Goal: Information Seeking & Learning: Learn about a topic

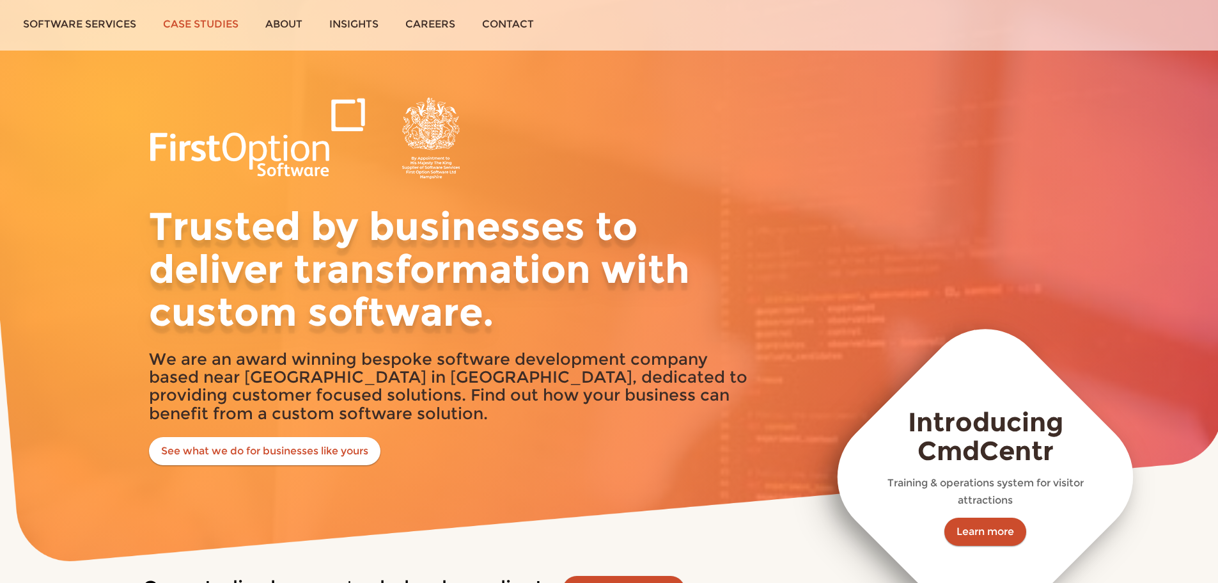
click at [204, 23] on link "Case studies" at bounding box center [201, 24] width 102 height 48
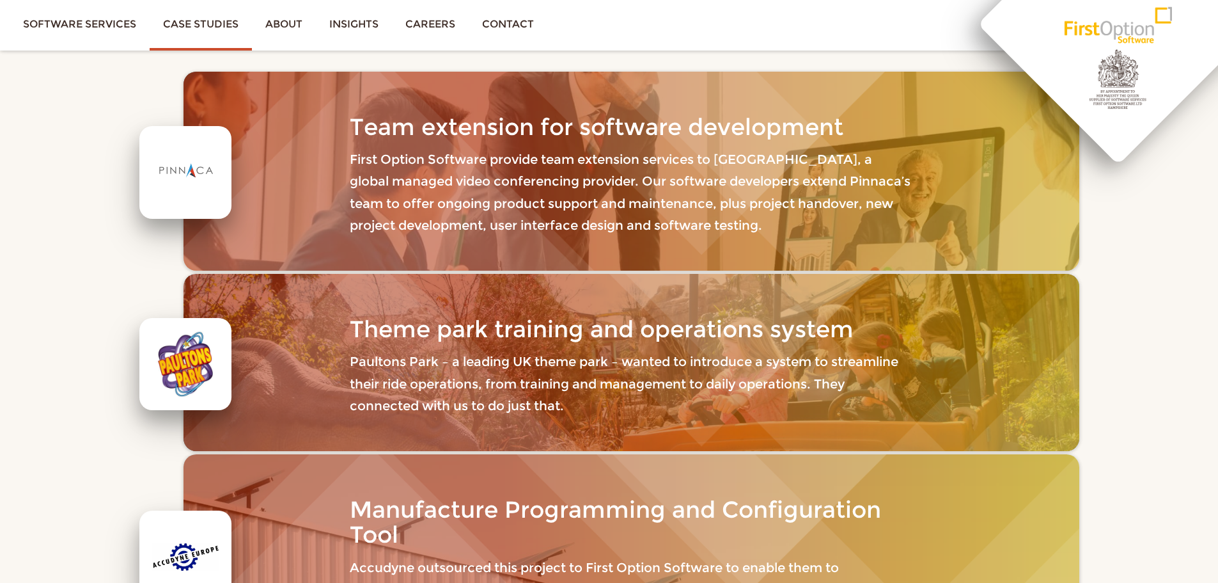
scroll to position [183, 0]
click at [484, 342] on h3 "Theme park training and operations system" at bounding box center [631, 330] width 563 height 26
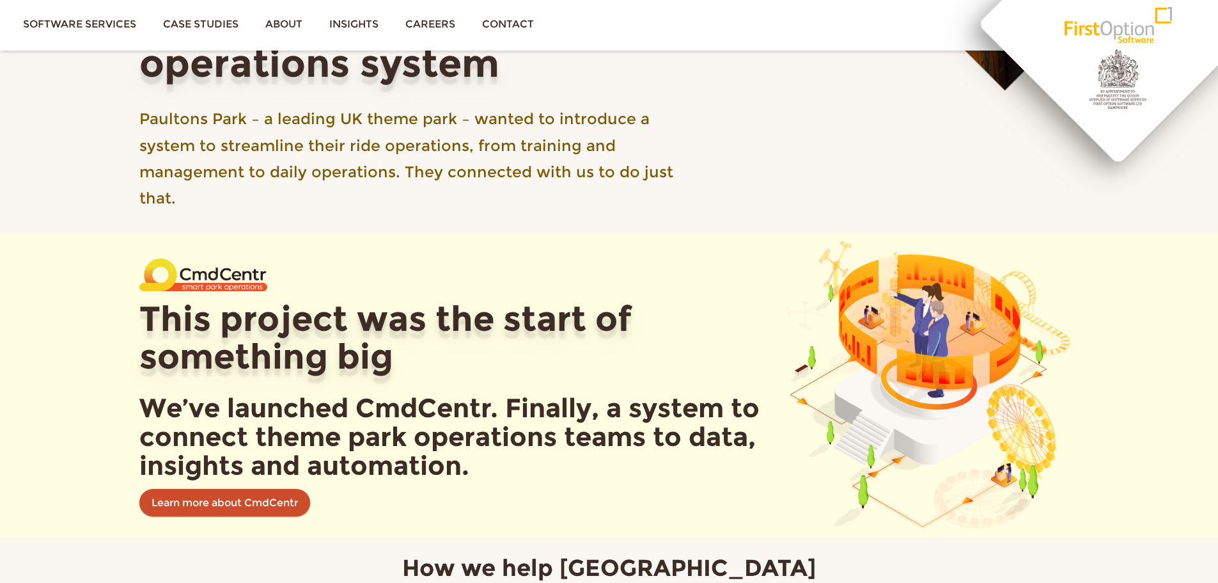
scroll to position [365, 0]
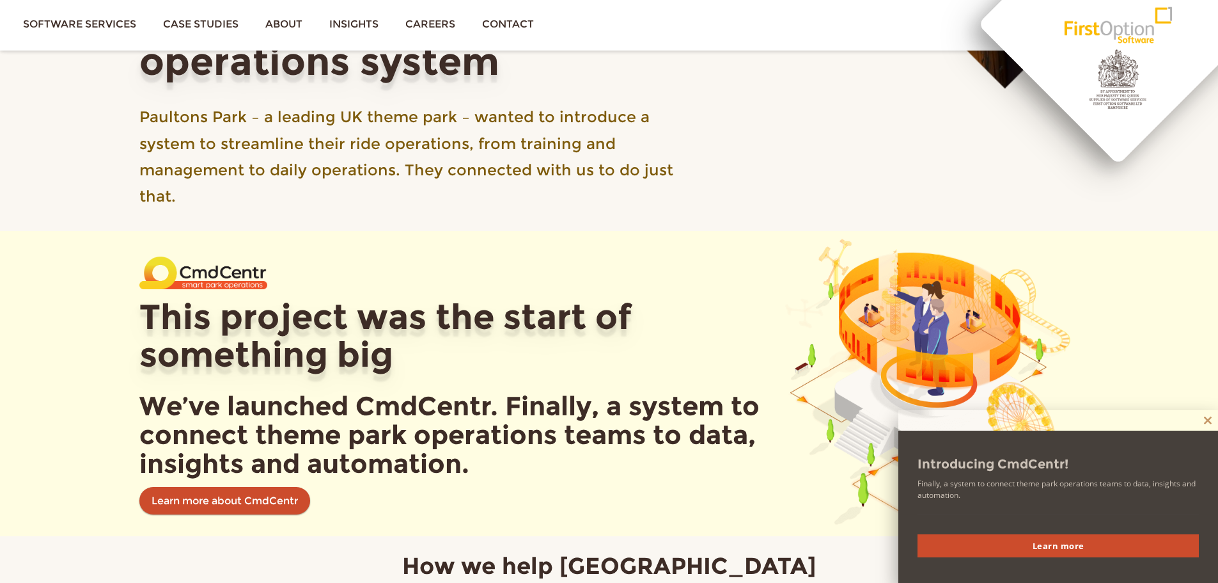
click at [1209, 420] on span at bounding box center [1208, 420] width 20 height 8
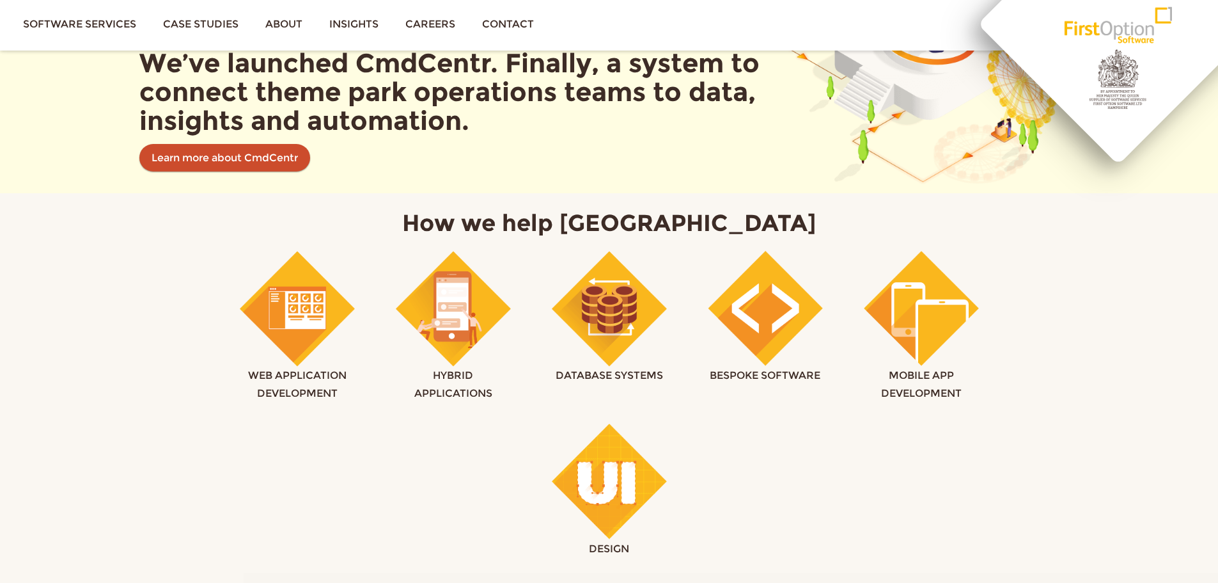
scroll to position [709, 0]
click at [933, 339] on img at bounding box center [921, 308] width 115 height 116
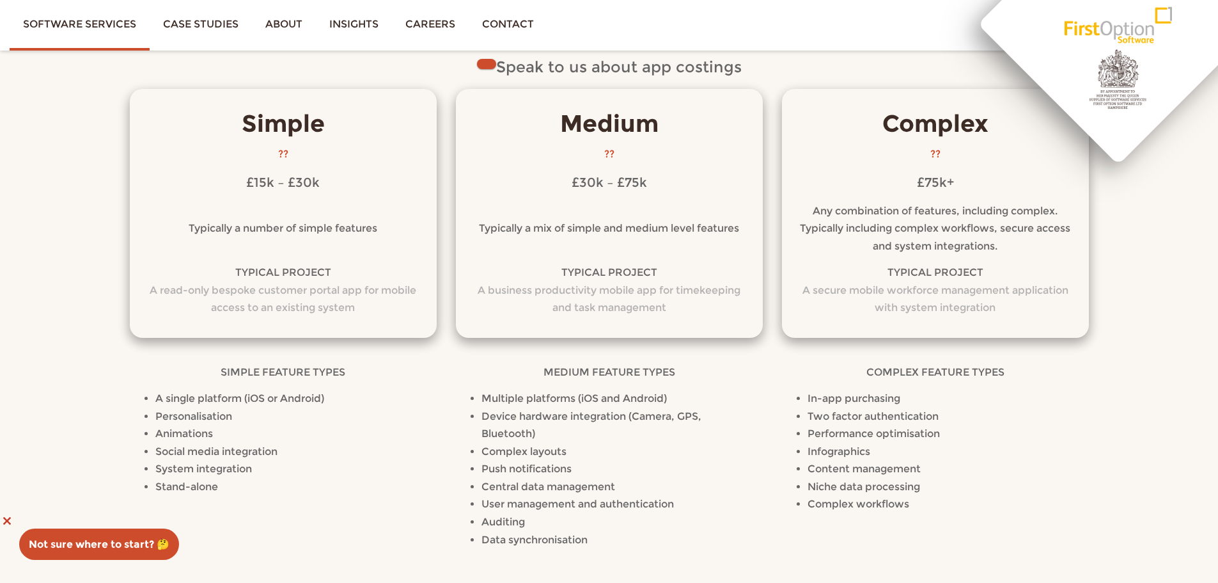
scroll to position [2925, 0]
click at [0, 510] on button "Close this module" at bounding box center [7, 520] width 20 height 20
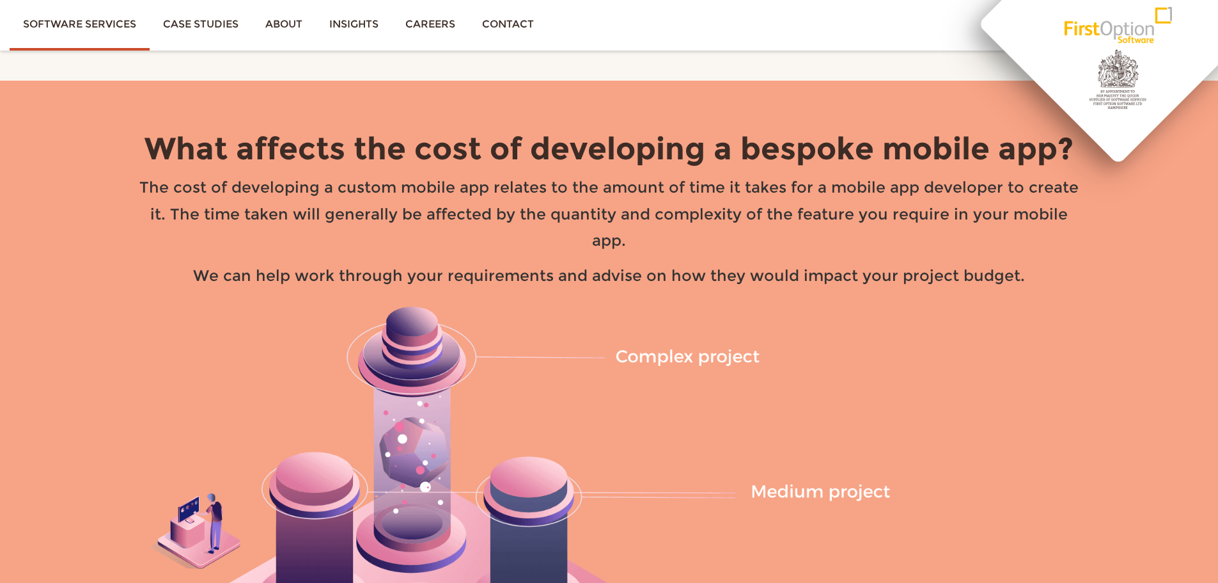
scroll to position [3944, 0]
